Goal: Task Accomplishment & Management: Complete application form

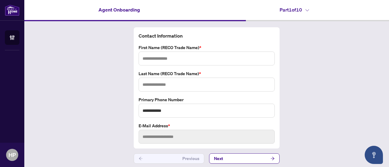
type input "*****"
type input "**********"
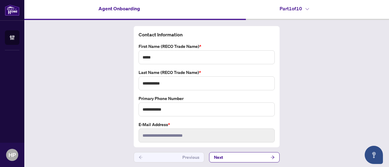
click at [226, 155] on button "Next" at bounding box center [244, 158] width 71 height 10
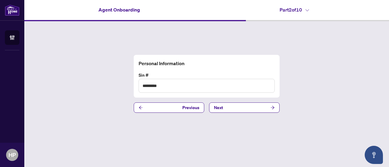
click at [245, 108] on button "Next" at bounding box center [244, 108] width 71 height 10
click at [225, 84] on input "text" at bounding box center [207, 86] width 136 height 14
type input "**********"
click at [225, 106] on button "Next" at bounding box center [244, 108] width 71 height 10
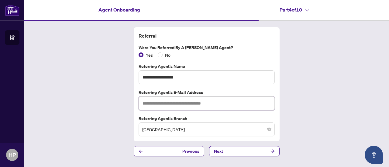
click at [210, 101] on input "text" at bounding box center [207, 104] width 136 height 14
type input "**********"
click at [225, 150] on button "Next" at bounding box center [244, 151] width 71 height 10
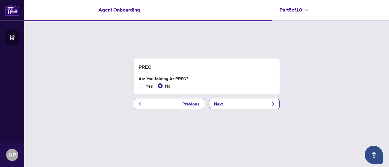
click at [229, 106] on button "Next" at bounding box center [244, 104] width 71 height 10
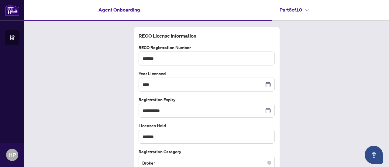
scroll to position [27, 0]
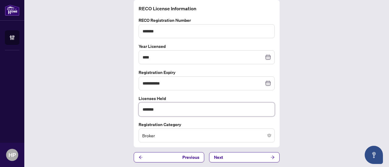
click at [159, 107] on input "******" at bounding box center [207, 110] width 136 height 14
type input "*"
click at [166, 110] on input "text" at bounding box center [207, 110] width 136 height 14
click at [216, 158] on span "Next" at bounding box center [218, 158] width 9 height 10
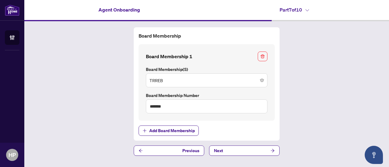
click at [221, 151] on span "Next" at bounding box center [218, 151] width 9 height 10
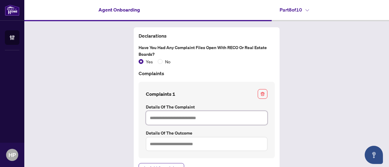
click at [199, 118] on input "text" at bounding box center [207, 118] width 122 height 14
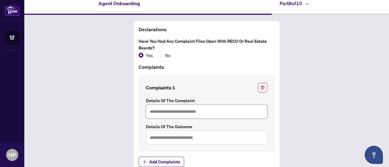
scroll to position [6, 0]
click at [191, 113] on input "text" at bounding box center [207, 112] width 122 height 14
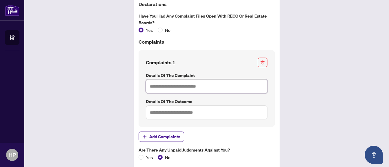
scroll to position [31, 0]
click at [194, 88] on input "text" at bounding box center [207, 87] width 122 height 14
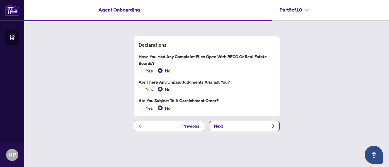
scroll to position [0, 0]
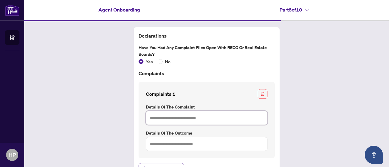
click at [168, 118] on input "text" at bounding box center [207, 118] width 122 height 14
type input "**********"
click at [171, 146] on input "text" at bounding box center [207, 144] width 122 height 14
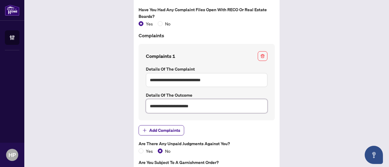
scroll to position [69, 0]
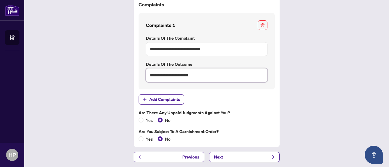
type input "**********"
click at [237, 158] on button "Next" at bounding box center [244, 157] width 71 height 10
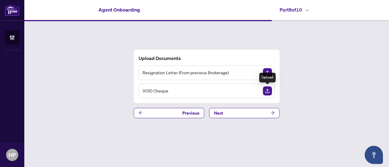
click at [268, 90] on img "Upload Document" at bounding box center [267, 91] width 9 height 9
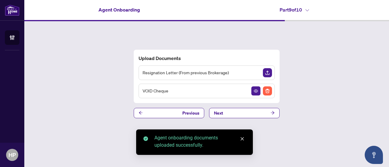
click at [244, 112] on button "Next" at bounding box center [244, 113] width 71 height 10
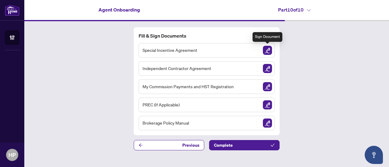
click at [268, 50] on img "Sign Document" at bounding box center [267, 50] width 9 height 9
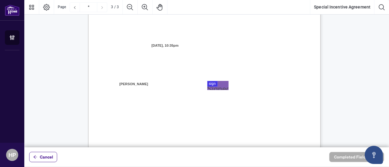
scroll to position [655, 0]
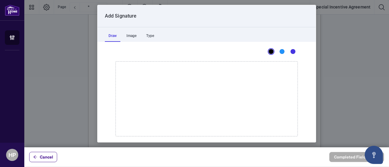
click at [218, 85] on div at bounding box center [206, 74] width 365 height 148
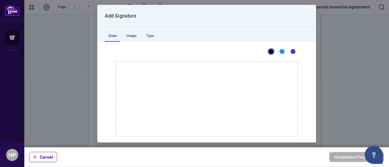
click at [211, 83] on div at bounding box center [206, 74] width 365 height 148
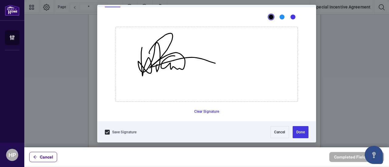
scroll to position [35, 0]
click at [296, 131] on button "Done" at bounding box center [301, 132] width 16 height 12
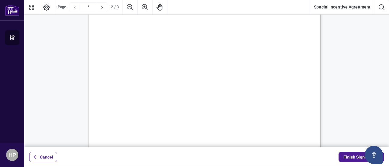
scroll to position [398, 0]
click at [74, 9] on div "Previous Page" at bounding box center [75, 8] width 10 height 10
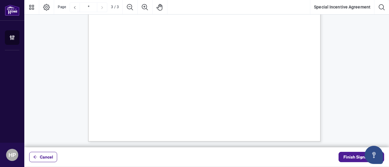
click at [36, 157] on icon "arrow-left" at bounding box center [35, 157] width 4 height 4
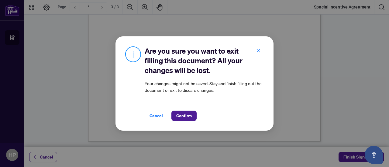
click at [154, 118] on span "Cancel" at bounding box center [156, 116] width 13 height 10
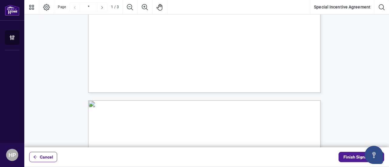
type input "*"
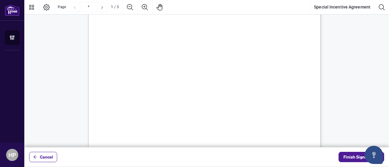
scroll to position [0, 0]
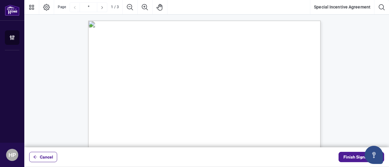
click at [352, 157] on span "Finish Signing" at bounding box center [356, 158] width 27 height 10
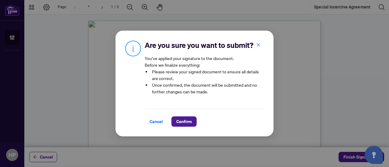
click at [154, 122] on span "Cancel" at bounding box center [156, 122] width 13 height 10
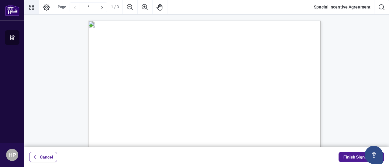
click at [33, 7] on icon "Thumbnails" at bounding box center [31, 7] width 7 height 7
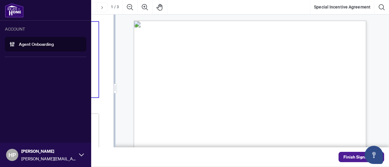
click at [31, 46] on link "Agent Onboarding" at bounding box center [36, 44] width 35 height 5
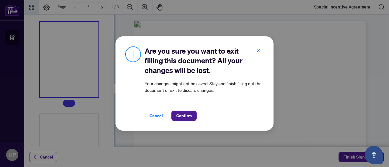
click at [181, 116] on span "Confirm" at bounding box center [183, 116] width 15 height 10
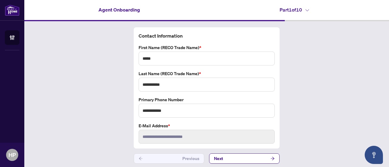
click at [229, 156] on button "Next" at bounding box center [244, 159] width 71 height 10
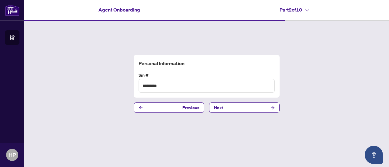
click at [229, 156] on main "Agent Onboarding Part 2 of 10   Personal Information Sin # ********* Previous N…" at bounding box center [206, 83] width 365 height 167
click at [238, 110] on button "Next" at bounding box center [244, 108] width 71 height 10
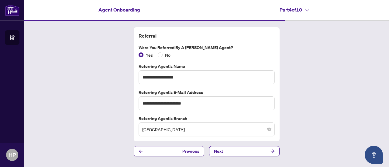
click at [241, 151] on button "Next" at bounding box center [244, 151] width 71 height 10
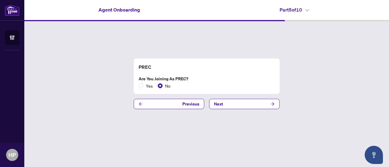
click at [236, 106] on button "Next" at bounding box center [244, 104] width 71 height 10
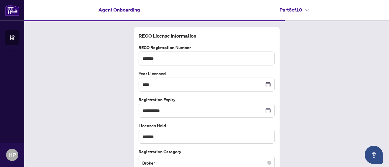
scroll to position [27, 0]
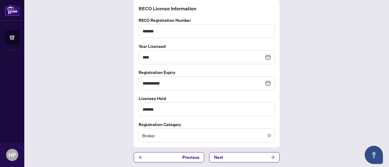
click at [239, 157] on button "Next" at bounding box center [244, 158] width 71 height 10
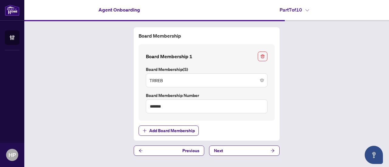
click at [239, 149] on button "Next" at bounding box center [244, 151] width 71 height 10
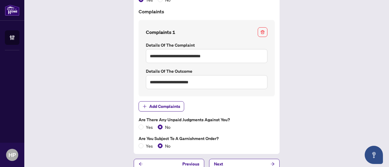
scroll to position [69, 0]
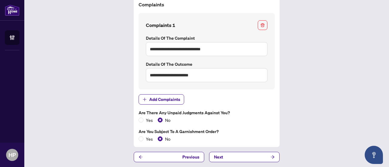
click at [232, 156] on button "Next" at bounding box center [244, 157] width 71 height 10
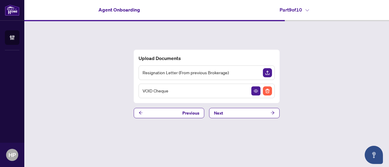
click at [241, 113] on button "Next" at bounding box center [244, 113] width 71 height 10
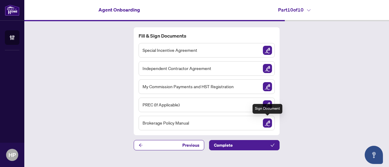
click at [269, 121] on img "Sign Document" at bounding box center [267, 123] width 9 height 9
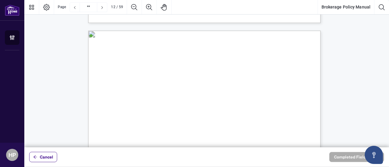
scroll to position [3385, 0]
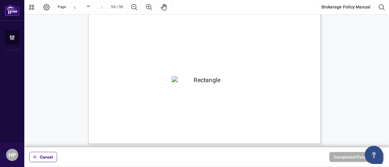
scroll to position [18070, 0]
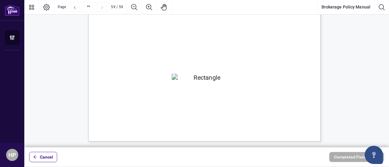
click at [76, 12] on div "Previous Page" at bounding box center [75, 8] width 10 height 10
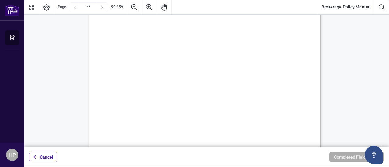
type input "**"
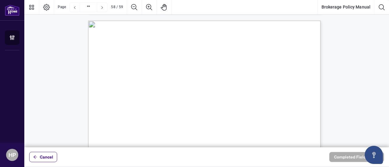
click at [17, 83] on div "ACCOUNT Agent Onboarding HP [PERSON_NAME] [PERSON_NAME][EMAIL_ADDRESS][DOMAIN_N…" at bounding box center [12, 83] width 24 height 167
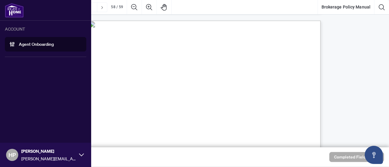
click at [25, 83] on div "ACCOUNT Agent Onboarding HP [PERSON_NAME] [PERSON_NAME][EMAIL_ADDRESS][DOMAIN_N…" at bounding box center [45, 83] width 91 height 167
click at [30, 9] on div at bounding box center [45, 10] width 91 height 21
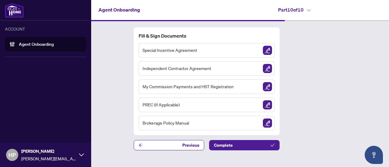
click at [270, 88] on img "Sign Document" at bounding box center [267, 86] width 9 height 9
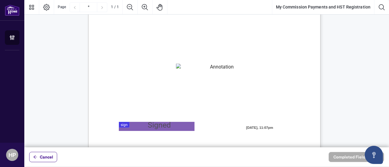
scroll to position [50, 0]
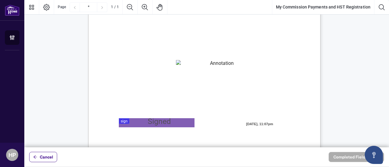
click at [201, 64] on textarea "01K2N82W0617PR3KA8X9DYAB9F" at bounding box center [219, 64] width 87 height 9
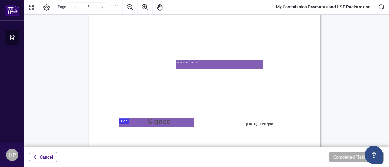
type textarea "**********"
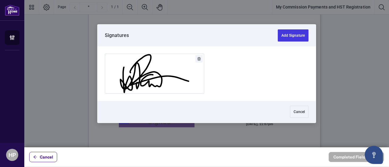
click at [136, 124] on div at bounding box center [206, 74] width 365 height 148
click at [291, 34] on button "Add Signature" at bounding box center [293, 35] width 31 height 12
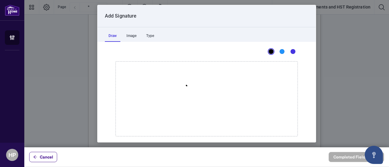
click at [184, 85] on icon "Drawing canvas" at bounding box center [207, 99] width 182 height 75
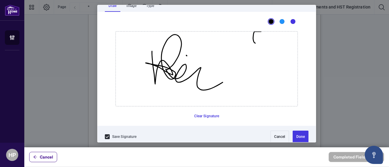
scroll to position [35, 0]
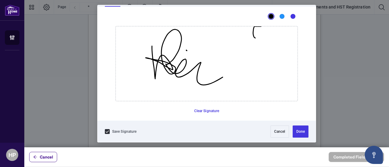
click at [294, 132] on button "Done" at bounding box center [301, 132] width 16 height 12
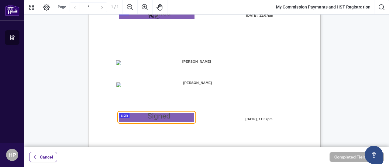
scroll to position [180, 0]
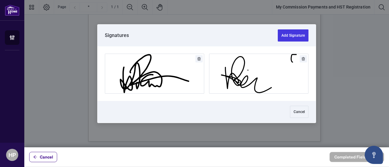
click at [302, 58] on button "Delete" at bounding box center [303, 58] width 7 height 7
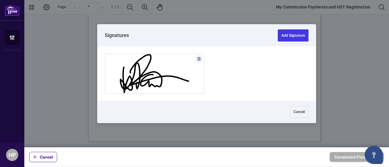
click at [197, 85] on button "Add Signature" at bounding box center [154, 74] width 99 height 40
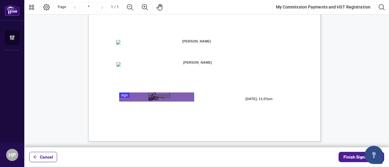
click at [346, 160] on span "Finish Signing" at bounding box center [356, 158] width 27 height 10
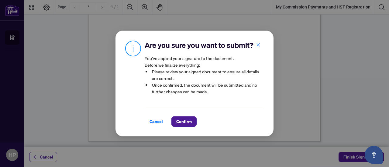
click at [181, 122] on span "Confirm" at bounding box center [183, 122] width 15 height 10
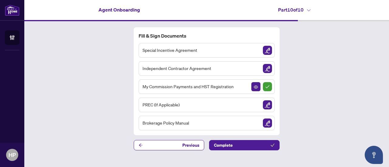
click at [267, 52] on img "Sign Document" at bounding box center [267, 50] width 9 height 9
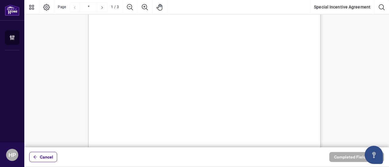
scroll to position [99, 0]
click at [277, 40] on span "be eligible for certain reductions in fees and/or incentives (the “Incentives”)…" at bounding box center [203, 40] width 189 height 5
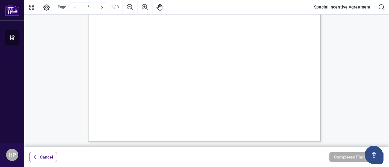
scroll to position [190, 0]
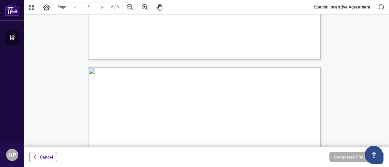
type input "*"
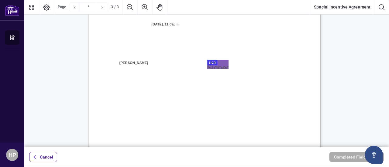
scroll to position [673, 0]
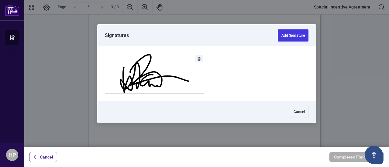
click at [291, 39] on button "Add Signature" at bounding box center [293, 35] width 31 height 12
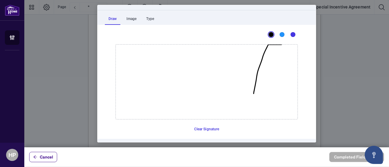
scroll to position [24, 0]
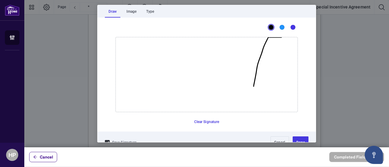
click at [202, 122] on button "Clear Signature" at bounding box center [207, 122] width 30 height 10
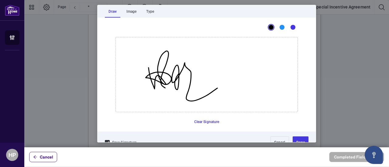
click at [207, 123] on button "Clear Signature" at bounding box center [207, 122] width 30 height 10
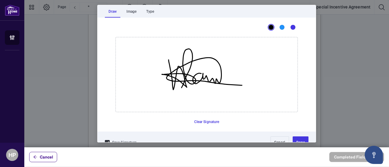
scroll to position [35, 0]
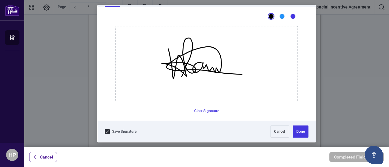
click at [296, 134] on button "Done" at bounding box center [301, 132] width 16 height 12
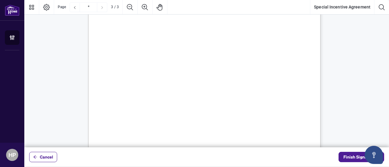
scroll to position [758, 0]
click at [354, 160] on span "Finish Signing" at bounding box center [356, 158] width 27 height 10
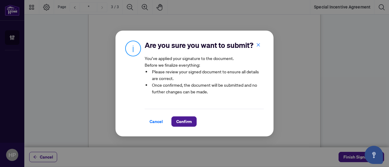
click at [180, 124] on span "Confirm" at bounding box center [183, 122] width 15 height 10
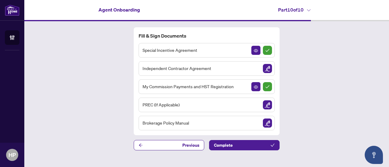
click at [267, 69] on img "Sign Document" at bounding box center [267, 68] width 9 height 9
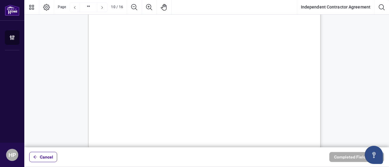
scroll to position [2829, 0]
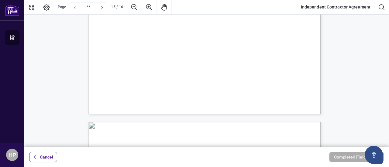
type input "**"
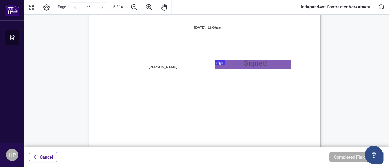
scroll to position [4655, 0]
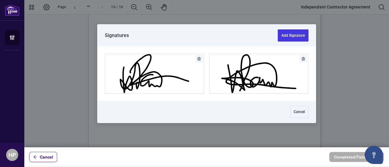
click at [302, 60] on button "Delete" at bounding box center [303, 58] width 7 height 7
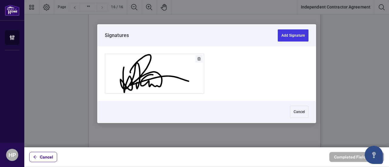
click at [292, 32] on button "Add Signature" at bounding box center [293, 35] width 31 height 12
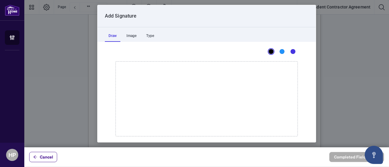
scroll to position [35, 0]
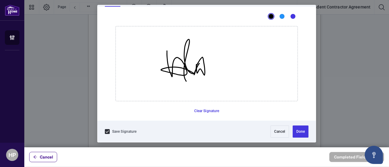
click at [206, 112] on button "Clear Signature" at bounding box center [207, 111] width 30 height 10
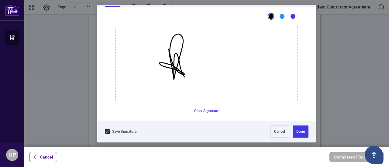
click at [210, 113] on button "Clear Signature" at bounding box center [207, 111] width 30 height 10
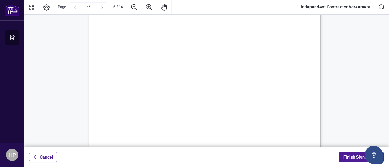
scroll to position [4807, 0]
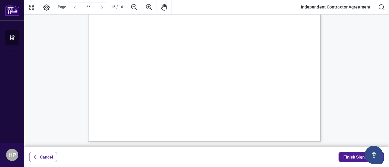
click at [356, 158] on span "Finish Signing" at bounding box center [356, 158] width 27 height 10
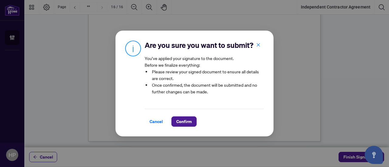
click at [182, 122] on span "Confirm" at bounding box center [183, 122] width 15 height 10
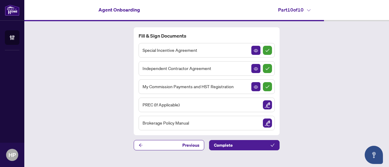
click at [141, 144] on icon "arrow-left" at bounding box center [141, 145] width 4 height 4
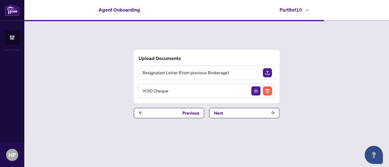
click at [149, 115] on button "Previous" at bounding box center [169, 113] width 71 height 10
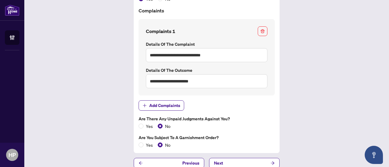
scroll to position [69, 0]
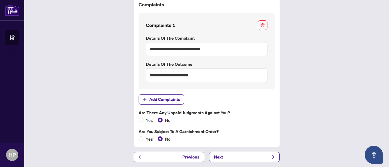
click at [12, 15] on img at bounding box center [12, 10] width 15 height 11
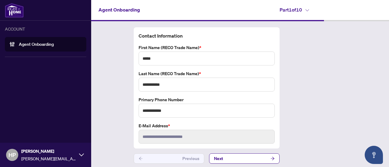
click at [80, 155] on icon at bounding box center [81, 155] width 5 height 3
click at [20, 133] on span "Logout" at bounding box center [25, 132] width 14 height 10
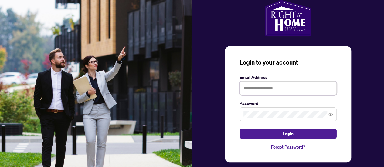
type input "**********"
click at [316, 135] on button "Login" at bounding box center [288, 134] width 97 height 10
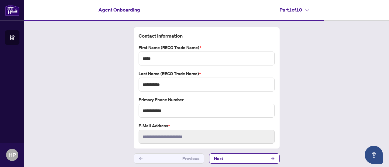
click at [16, 157] on span "HP" at bounding box center [12, 155] width 12 height 12
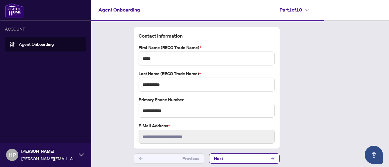
click at [84, 157] on div "HP [PERSON_NAME] [PERSON_NAME][EMAIL_ADDRESS][DOMAIN_NAME]" at bounding box center [45, 155] width 91 height 24
click at [25, 134] on span "Logout" at bounding box center [25, 132] width 14 height 10
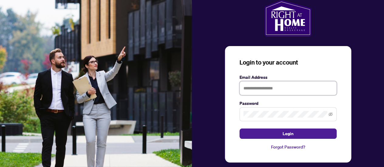
type input "**********"
